Goal: Communication & Community: Answer question/provide support

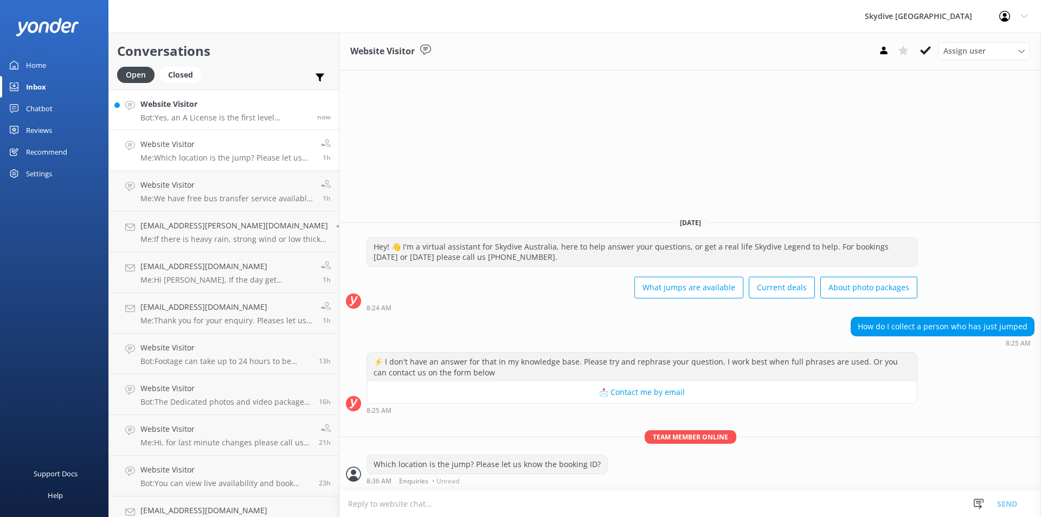
click at [210, 111] on div "Website Visitor Bot: Yes, an A License is the first level skydiving license tha…" at bounding box center [224, 109] width 169 height 23
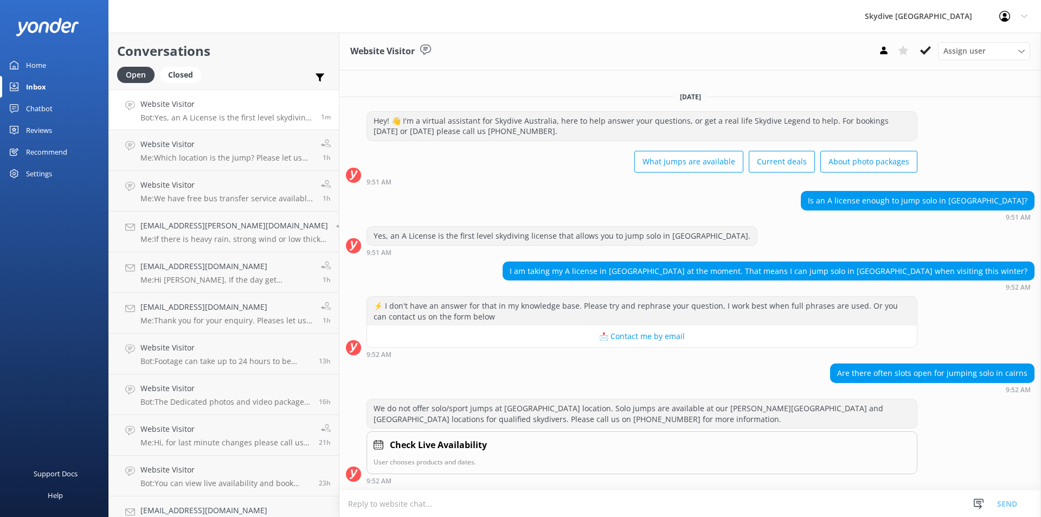
click at [364, 501] on textarea at bounding box center [690, 503] width 702 height 27
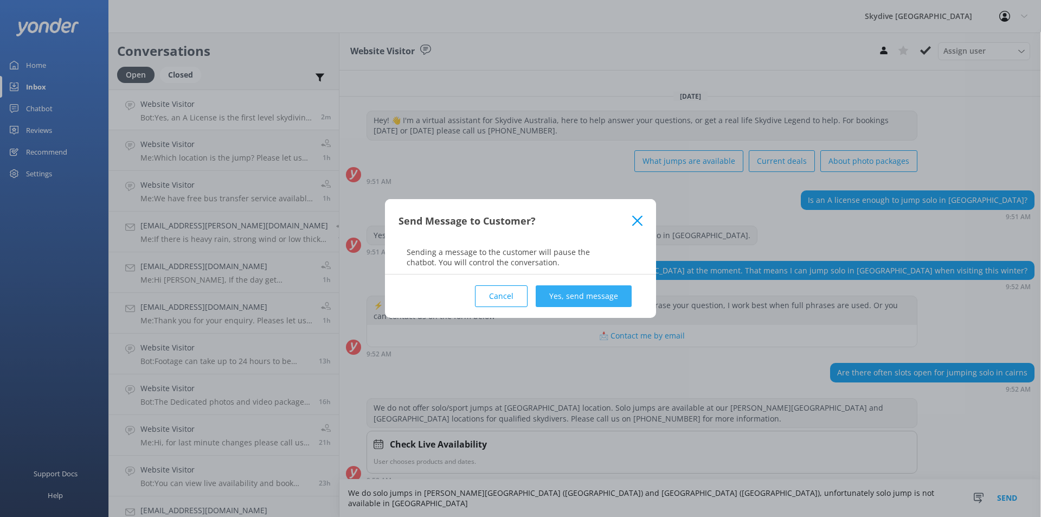
type textarea "We do solo jumps in [PERSON_NAME][GEOGRAPHIC_DATA] ([GEOGRAPHIC_DATA]) and [GEO…"
click at [626, 294] on button "Yes, send message" at bounding box center [584, 296] width 96 height 22
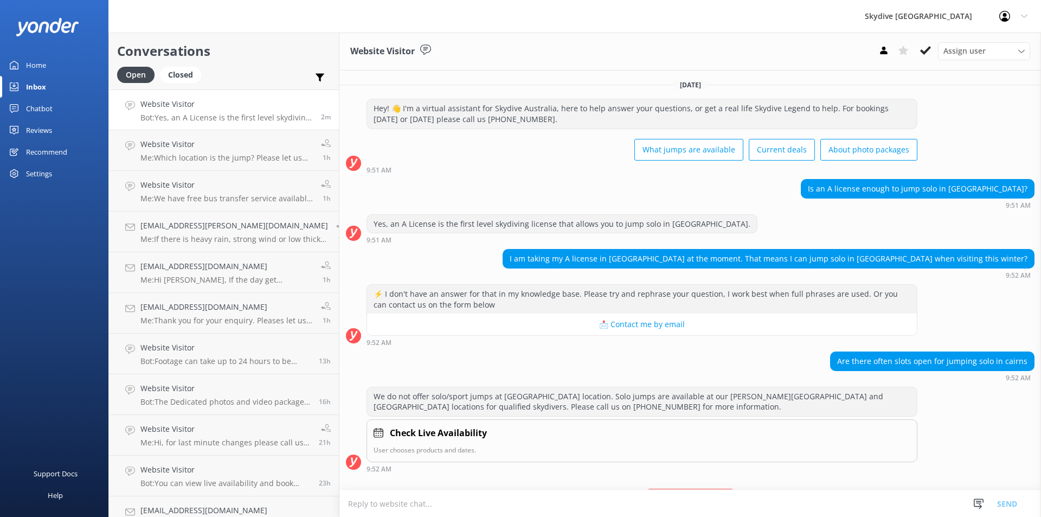
scroll to position [58, 0]
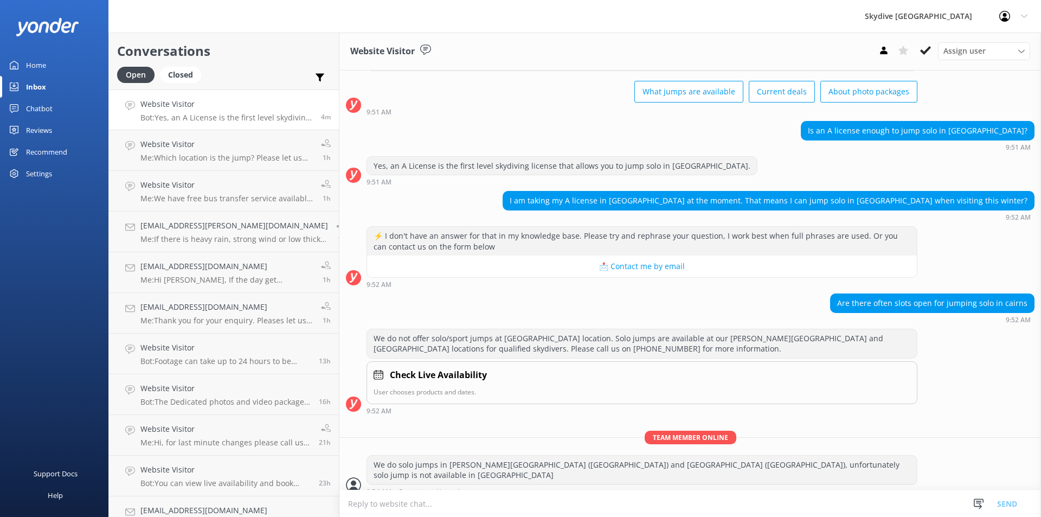
click at [511, 498] on textarea at bounding box center [690, 503] width 702 height 27
paste textarea "australian parachute federation"
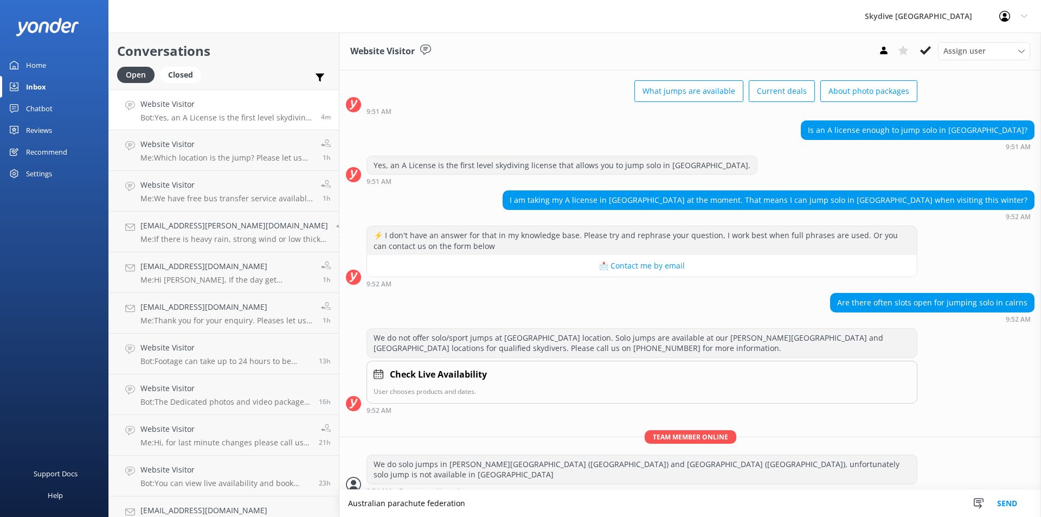
click at [339, 504] on textarea "Australian parachute federation" at bounding box center [690, 503] width 702 height 27
click at [541, 503] on textarea "Please see Australian parachute federation" at bounding box center [690, 503] width 702 height 27
type textarea "Please see Australian parachute federation web site for more details"
